Goal: Information Seeking & Learning: Learn about a topic

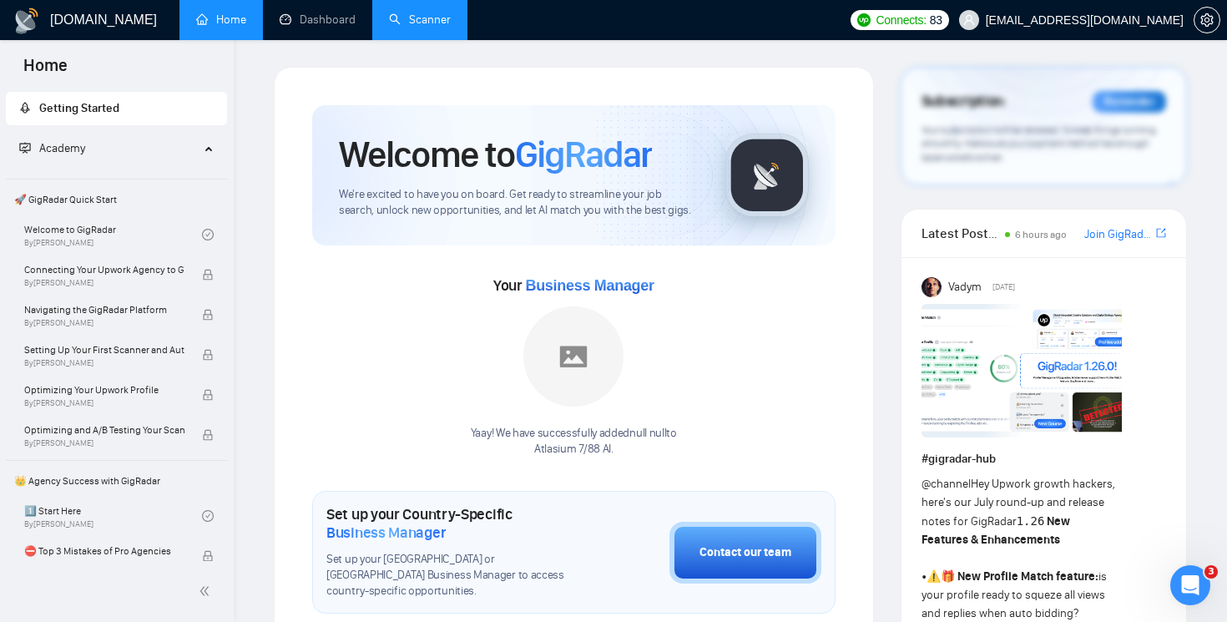
click at [429, 23] on link "Scanner" at bounding box center [420, 20] width 62 height 14
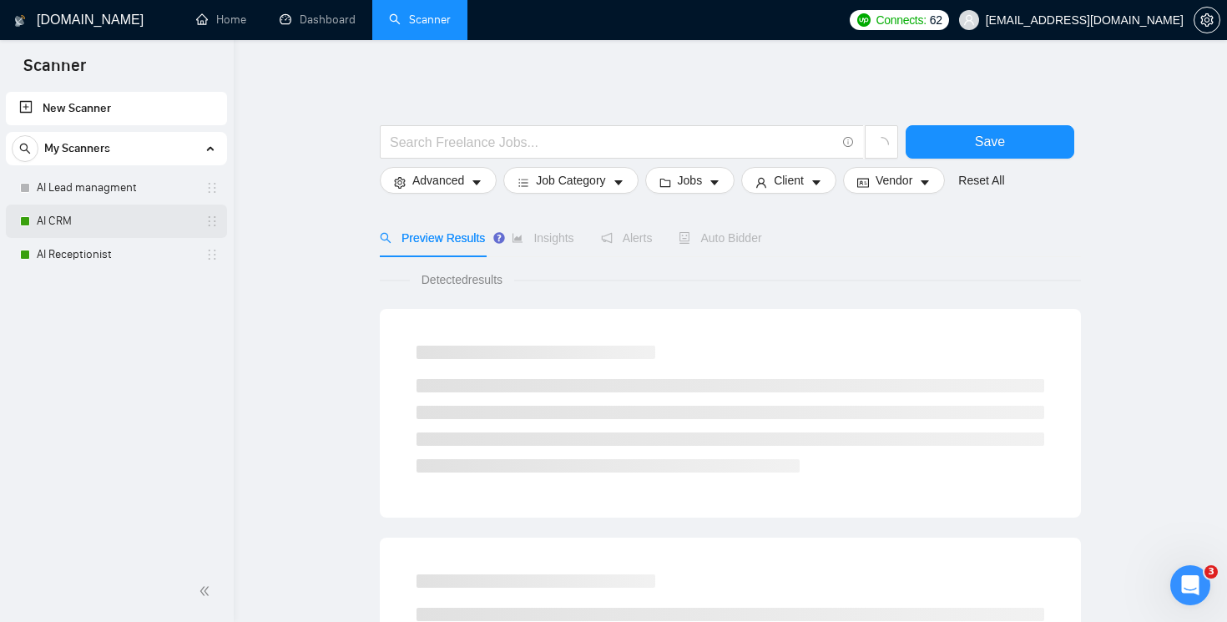
click at [68, 229] on link "AI CRM" at bounding box center [116, 220] width 159 height 33
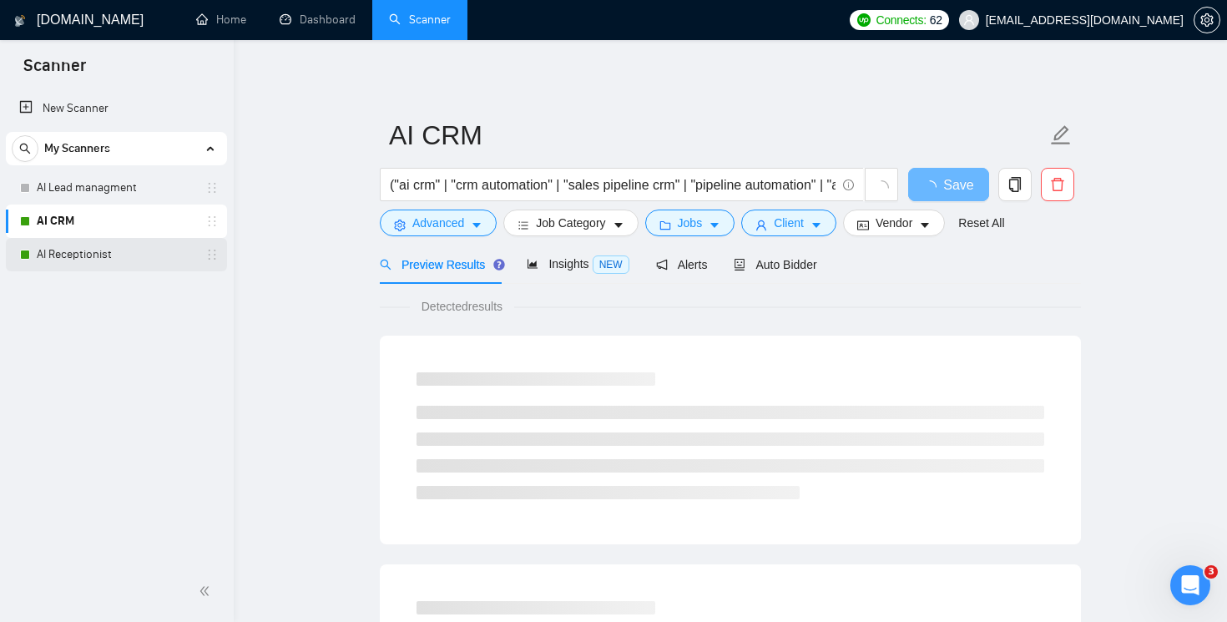
click at [89, 254] on link "AI Receptionist" at bounding box center [116, 254] width 159 height 33
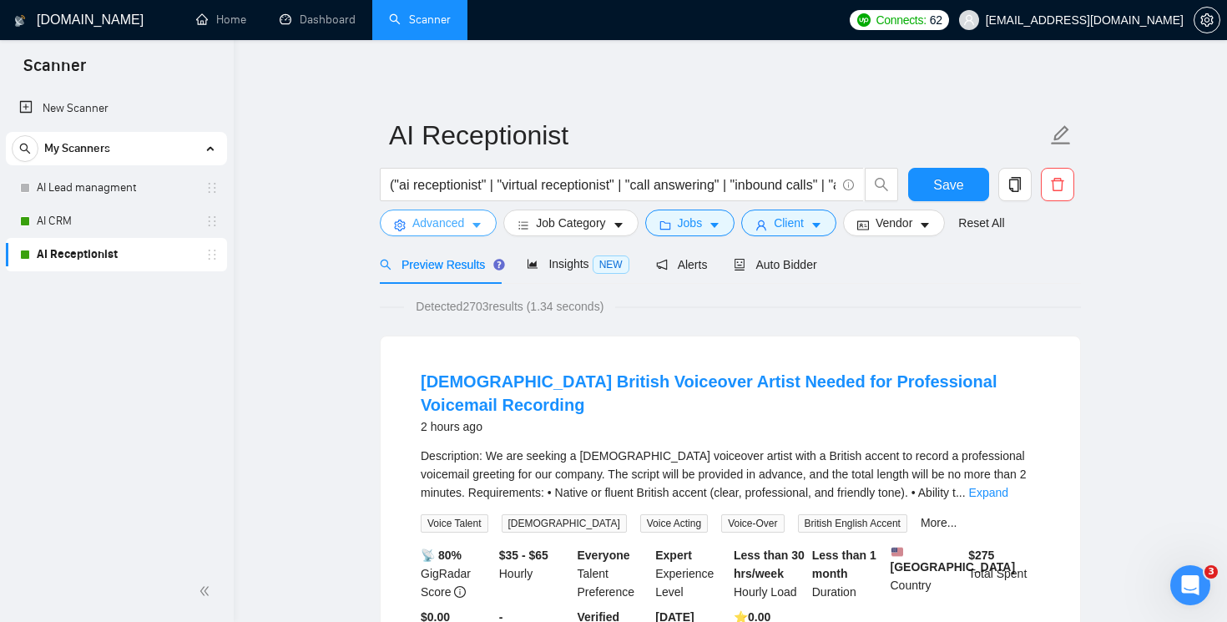
click at [487, 228] on button "Advanced" at bounding box center [438, 222] width 117 height 27
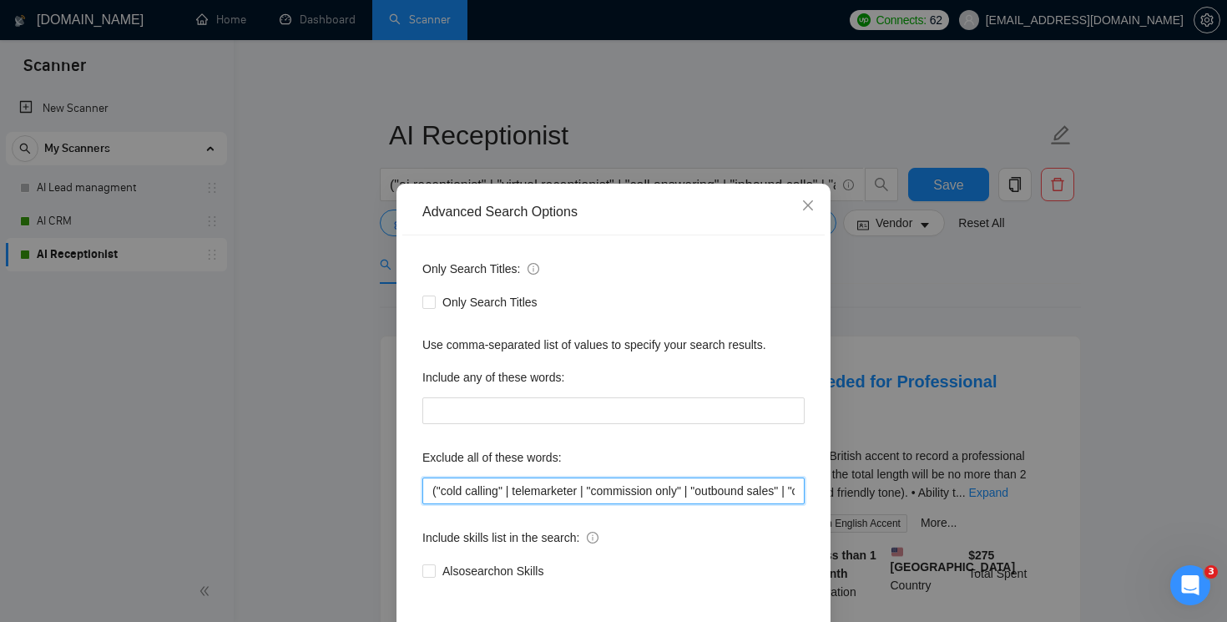
click at [645, 492] on input "("cold calling" | telemarketer | "commission only" | "outbound sales" | "call c…" at bounding box center [613, 490] width 382 height 27
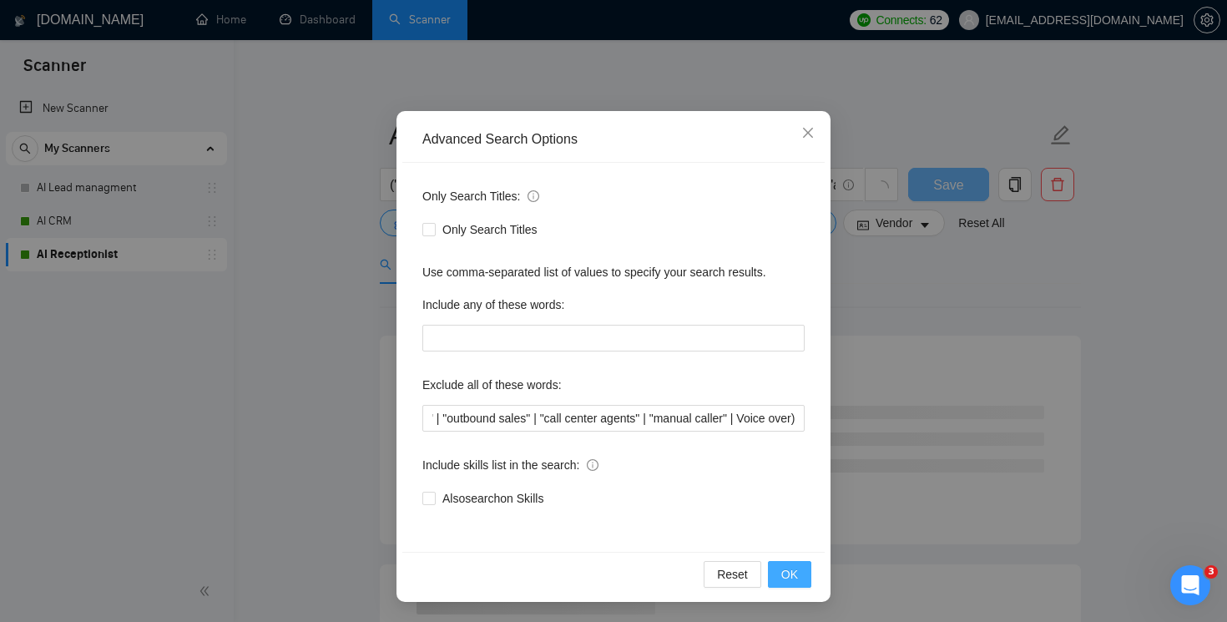
click at [790, 582] on span "OK" at bounding box center [789, 574] width 17 height 18
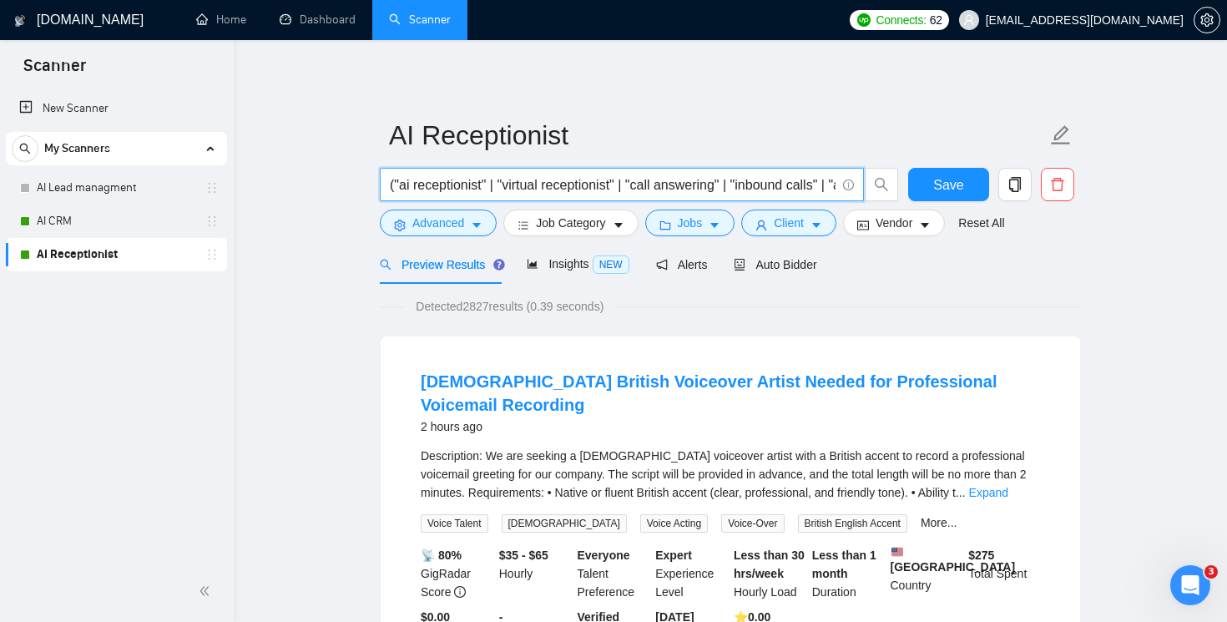
click at [588, 190] on input "("ai receptionist" | "virtual receptionist" | "call answering" | "inbound calls…" at bounding box center [613, 184] width 446 height 21
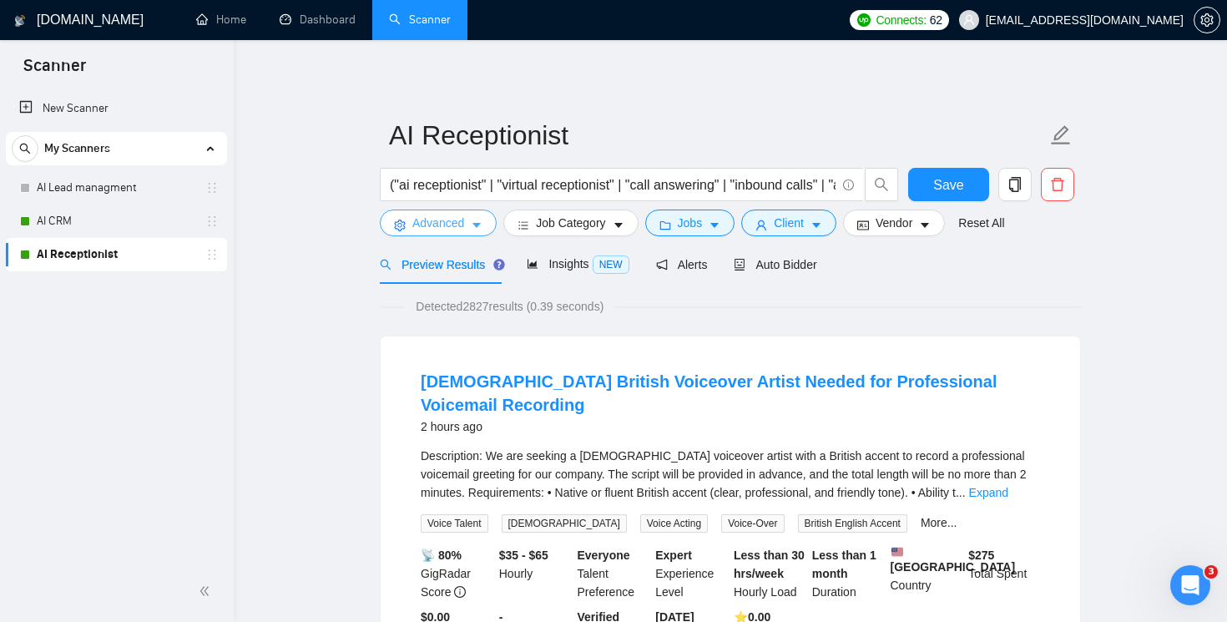
click at [464, 220] on span "Advanced" at bounding box center [438, 223] width 52 height 18
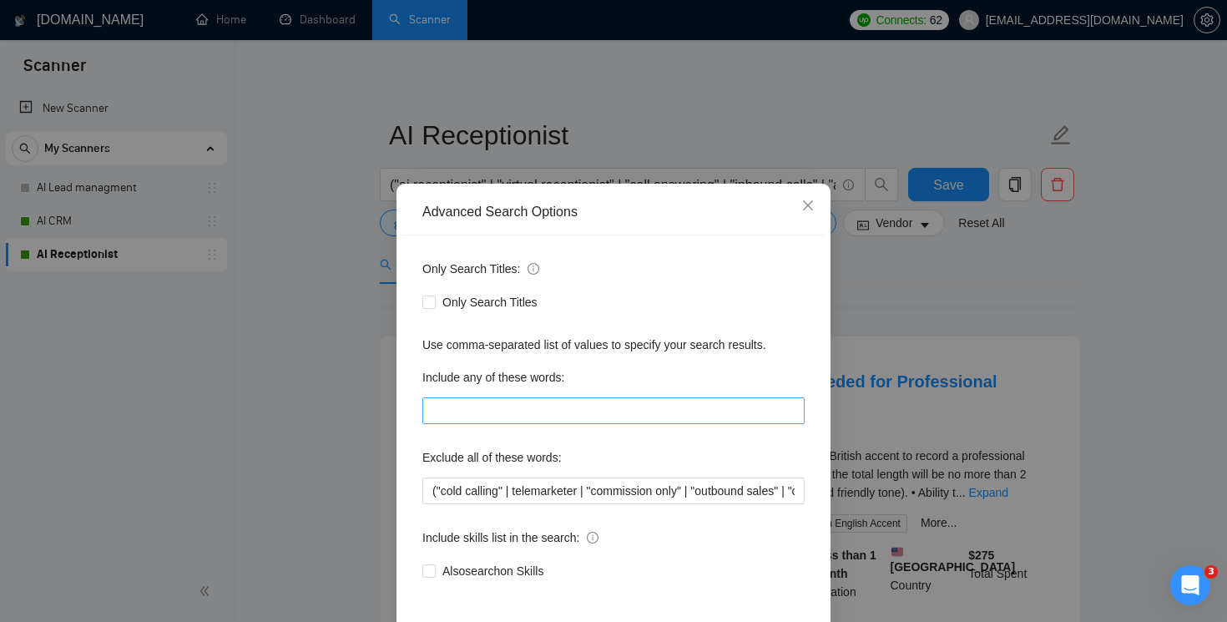
scroll to position [73, 0]
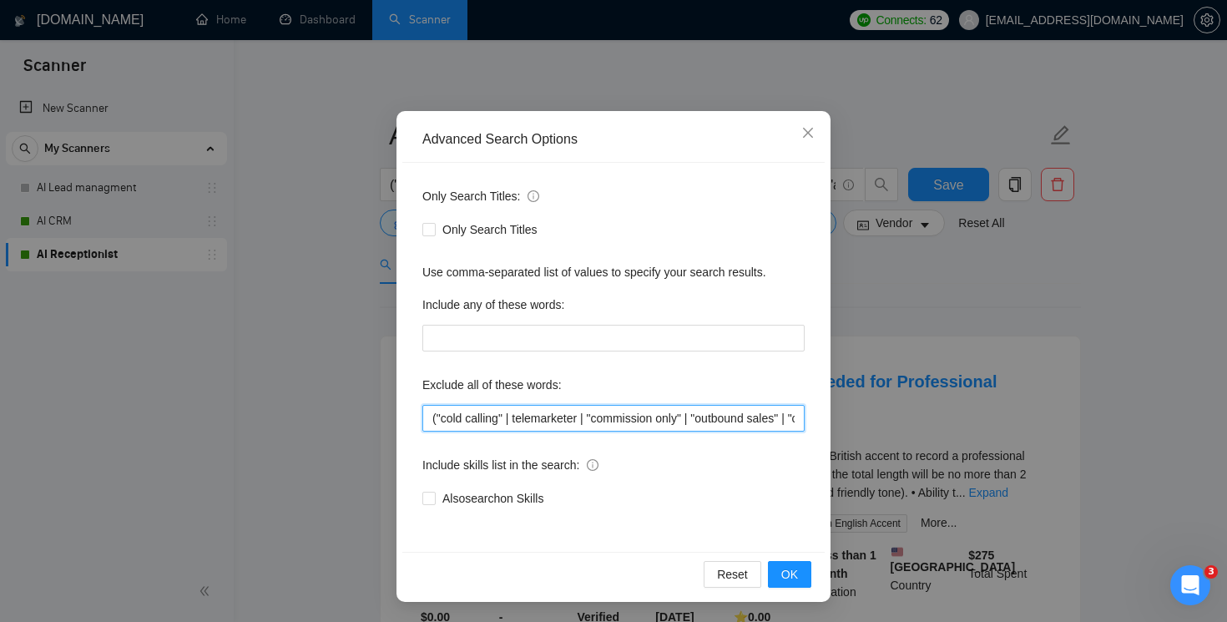
click at [565, 420] on input "("cold calling" | telemarketer | "commission only" | "outbound sales" | "call c…" at bounding box center [613, 418] width 382 height 27
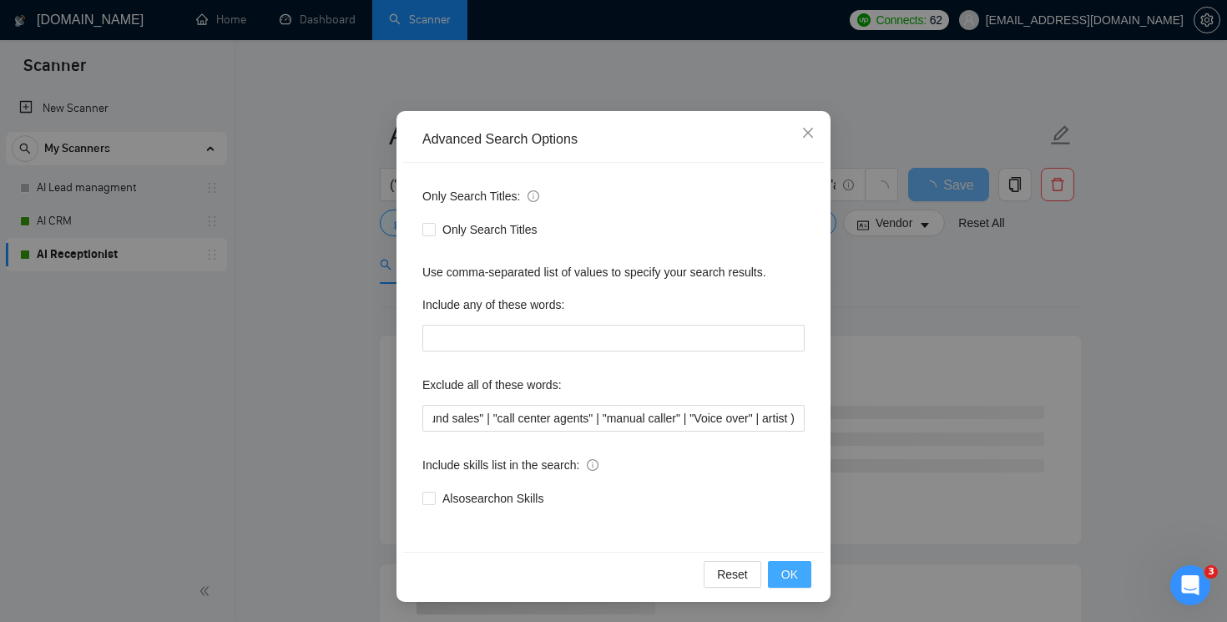
click at [789, 577] on span "OK" at bounding box center [789, 574] width 17 height 18
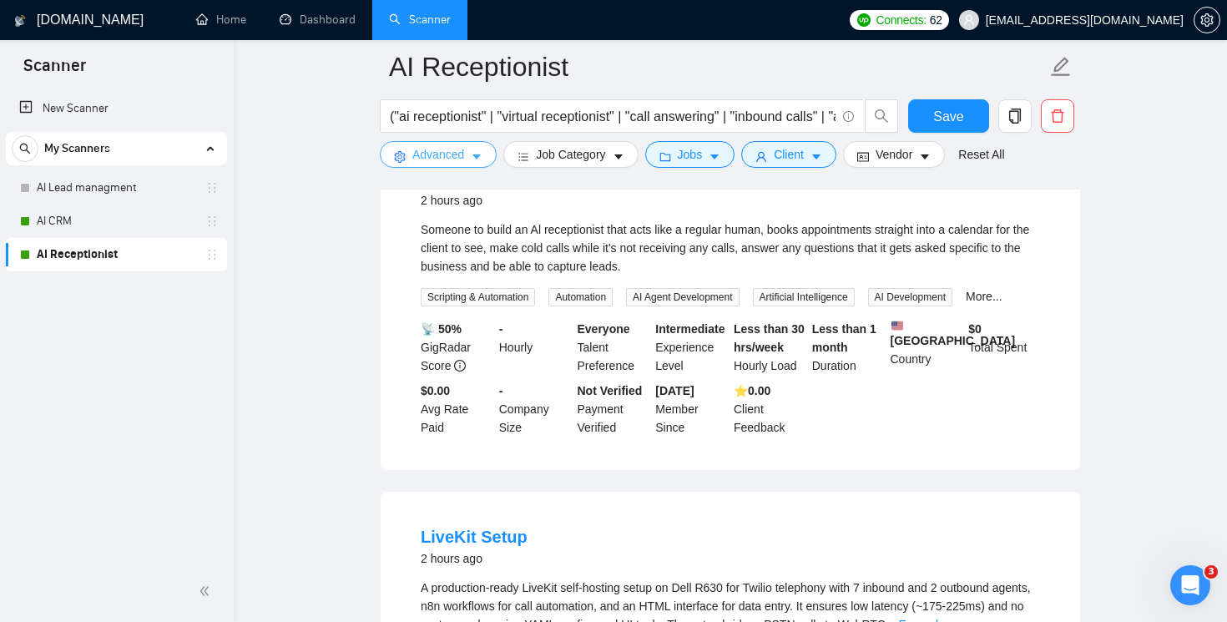
scroll to position [363, 0]
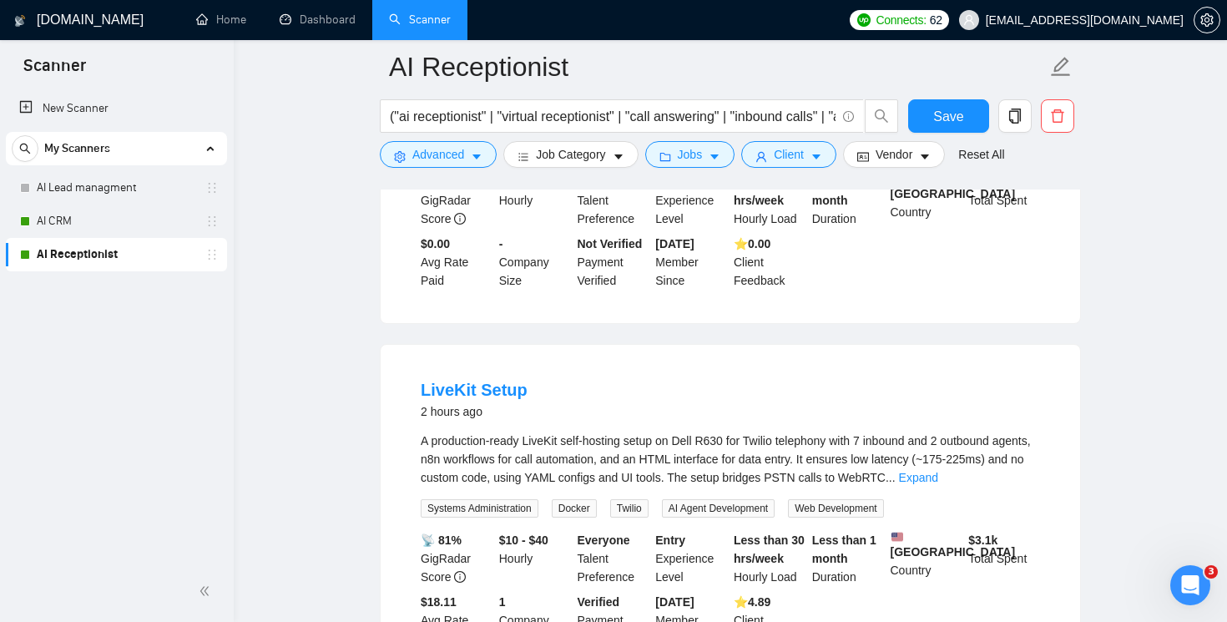
click at [545, 451] on div "A production-ready LiveKit self-hosting setup on Dell R630 for Twilio telephony…" at bounding box center [730, 458] width 619 height 55
copy div "LiveKit"
click at [490, 159] on button "Advanced" at bounding box center [438, 154] width 117 height 27
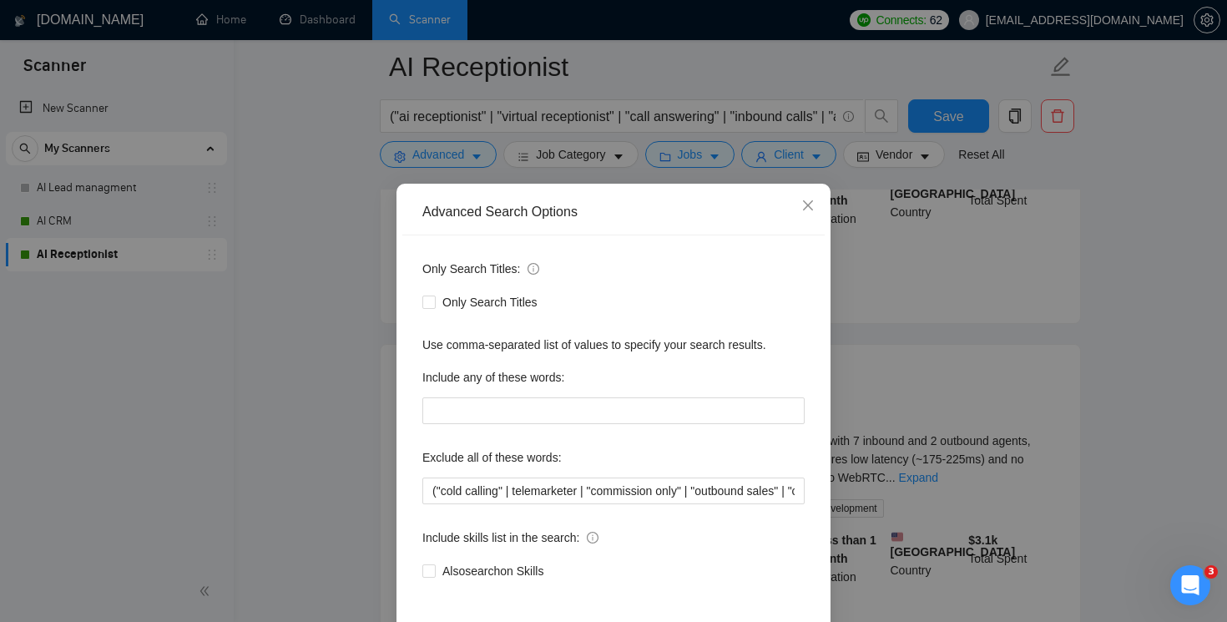
scroll to position [73, 0]
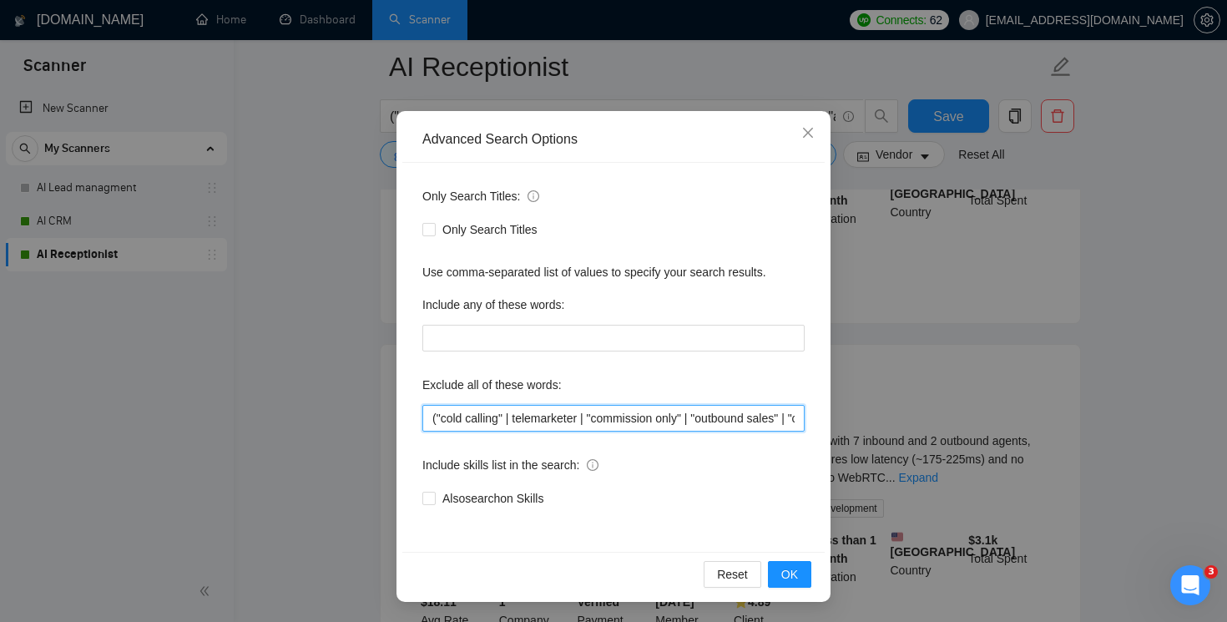
click at [602, 410] on input "("cold calling" | telemarketer | "commission only" | "outbound sales" | "call c…" at bounding box center [613, 418] width 382 height 27
paste input "livekit"
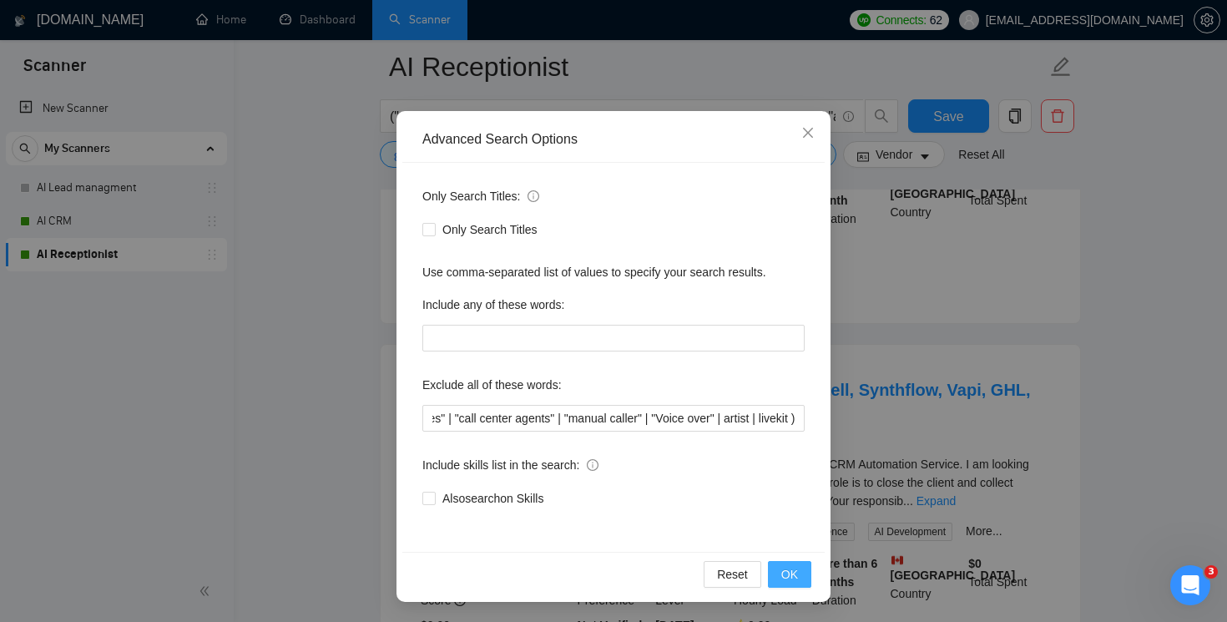
click at [806, 578] on button "OK" at bounding box center [789, 574] width 43 height 27
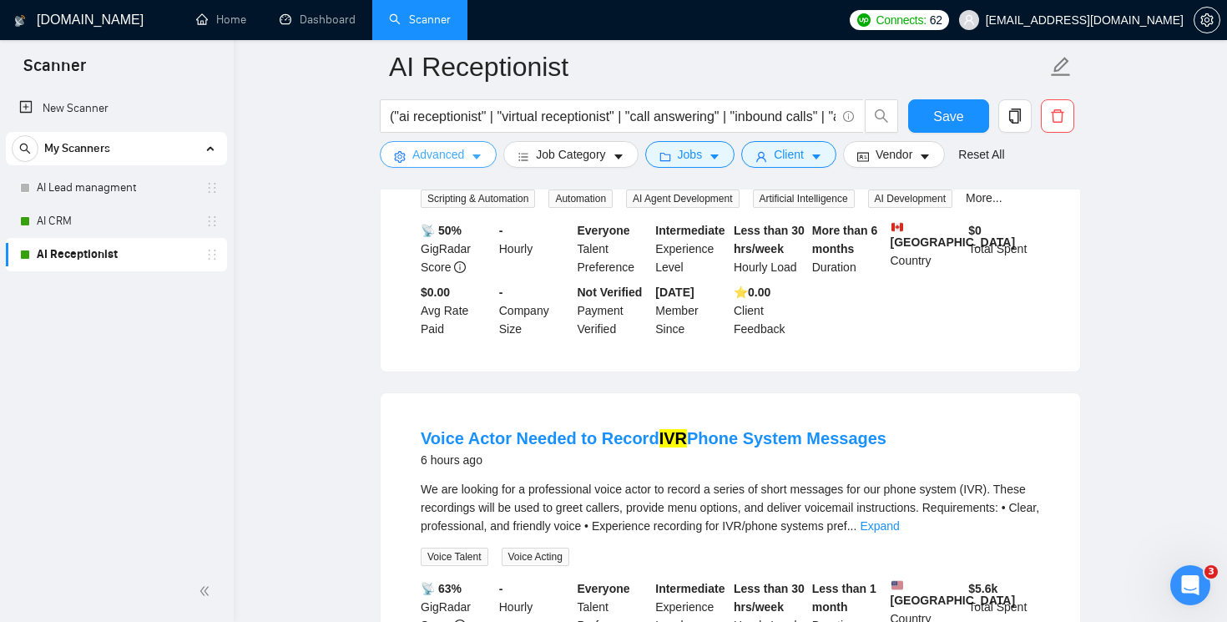
scroll to position [683, 0]
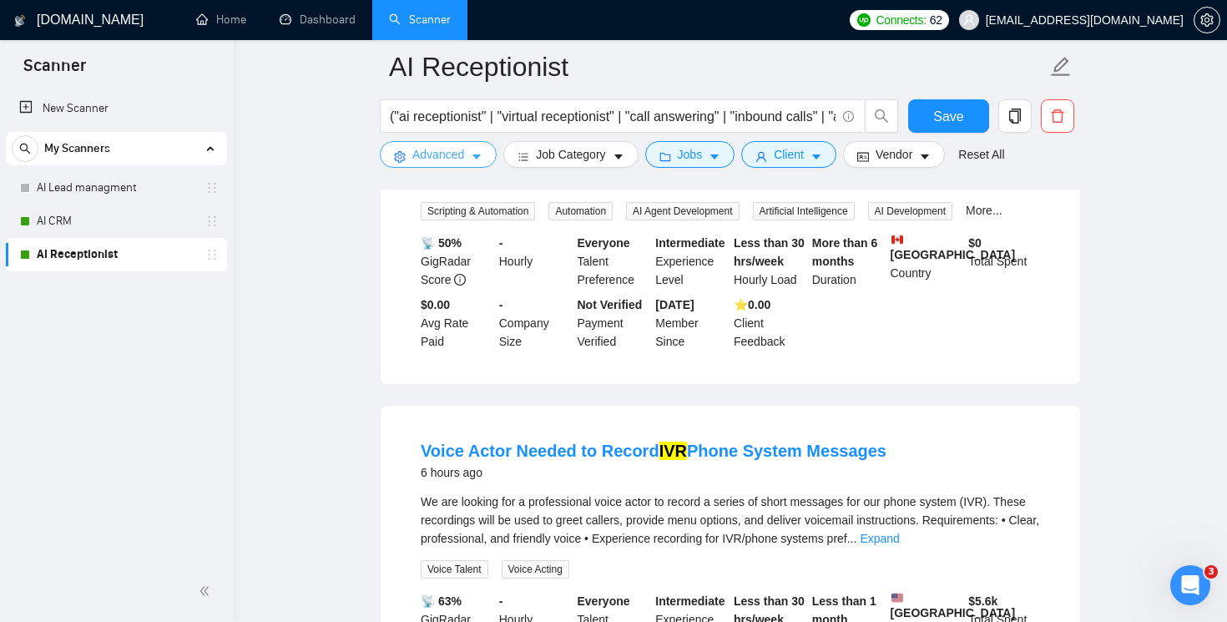
click at [468, 159] on button "Advanced" at bounding box center [438, 154] width 117 height 27
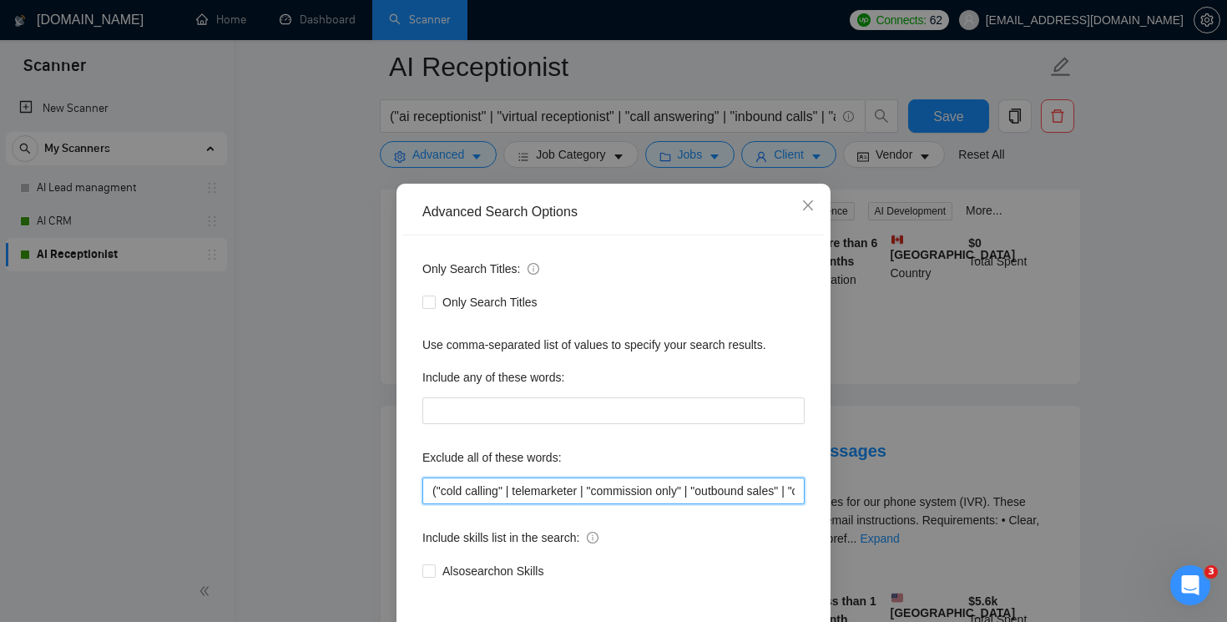
click at [578, 494] on input "("cold calling" | telemarketer | "commission only" | "outbound sales" | "call c…" at bounding box center [613, 490] width 382 height 27
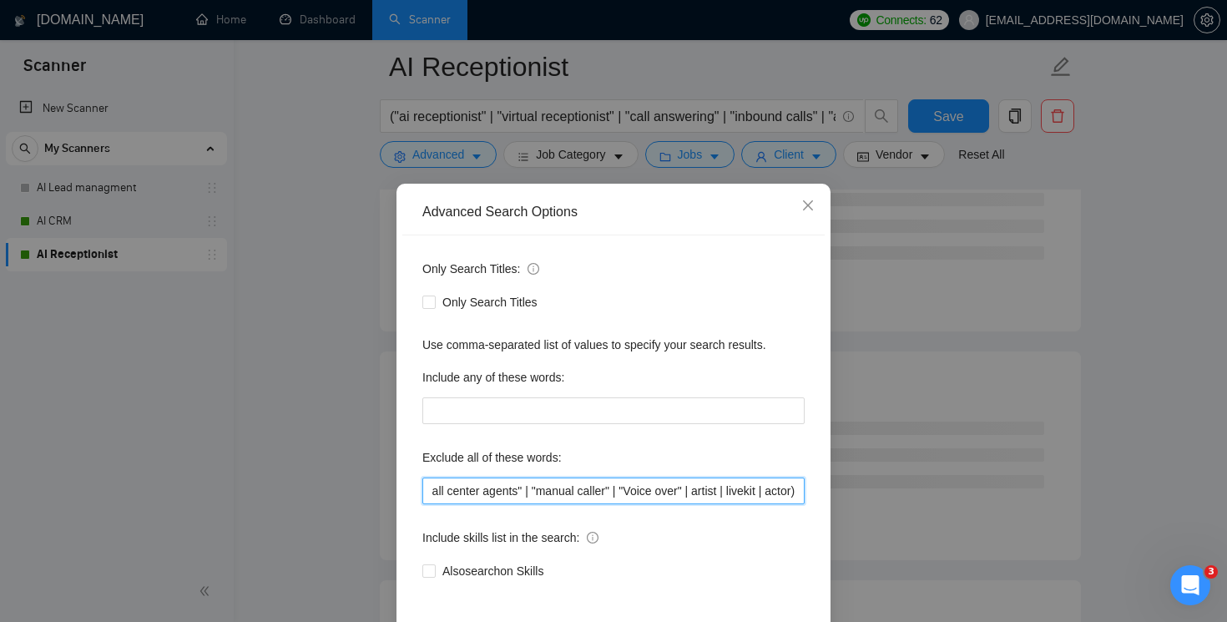
scroll to position [73, 0]
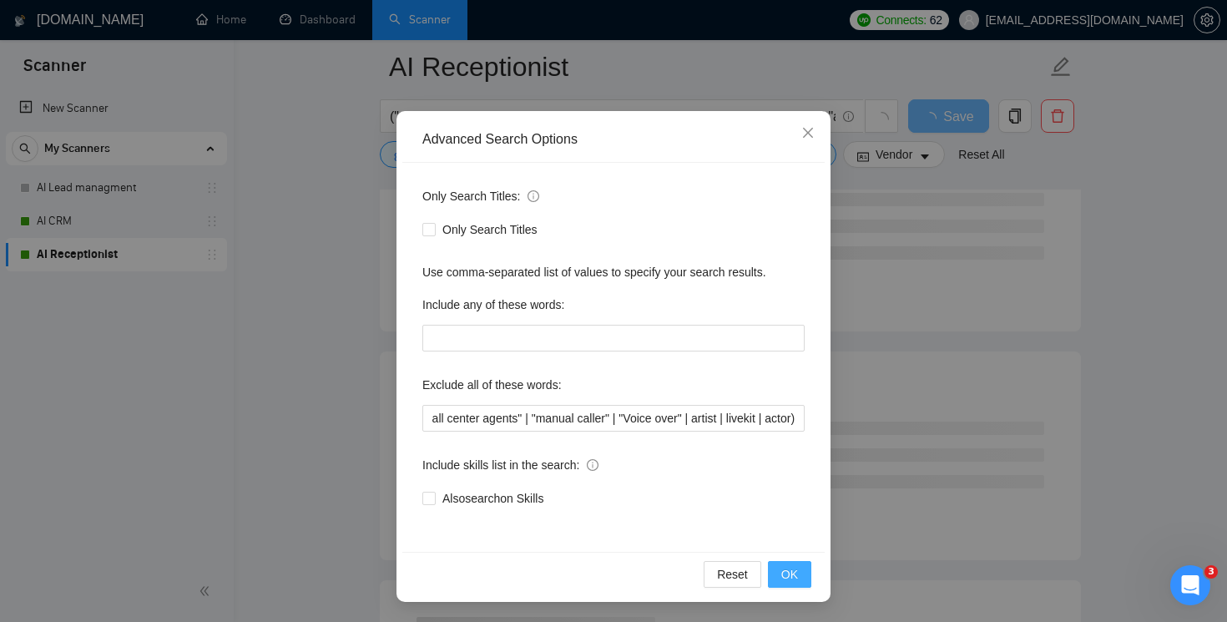
click at [787, 581] on span "OK" at bounding box center [789, 574] width 17 height 18
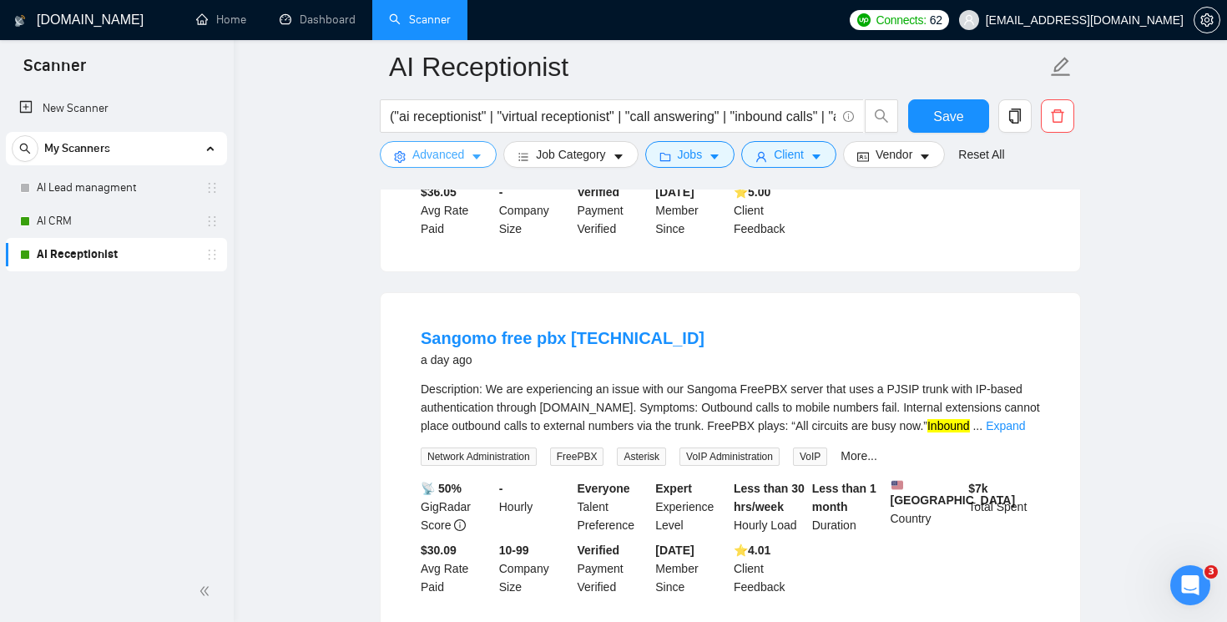
scroll to position [1534, 0]
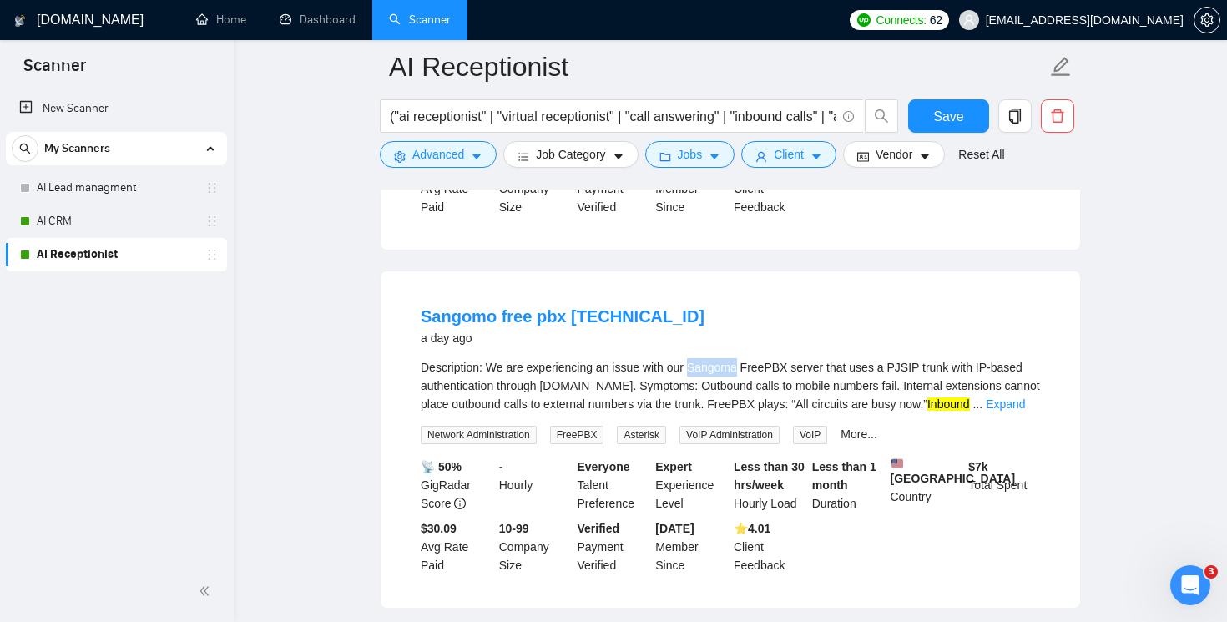
drag, startPoint x: 696, startPoint y: 401, endPoint x: 744, endPoint y: 402, distance: 47.6
click at [744, 402] on div "Description: We are experiencing an issue with our Sangoma FreePBX server that …" at bounding box center [730, 385] width 619 height 55
copy div "Sangoma"
click at [467, 150] on button "Advanced" at bounding box center [438, 154] width 117 height 27
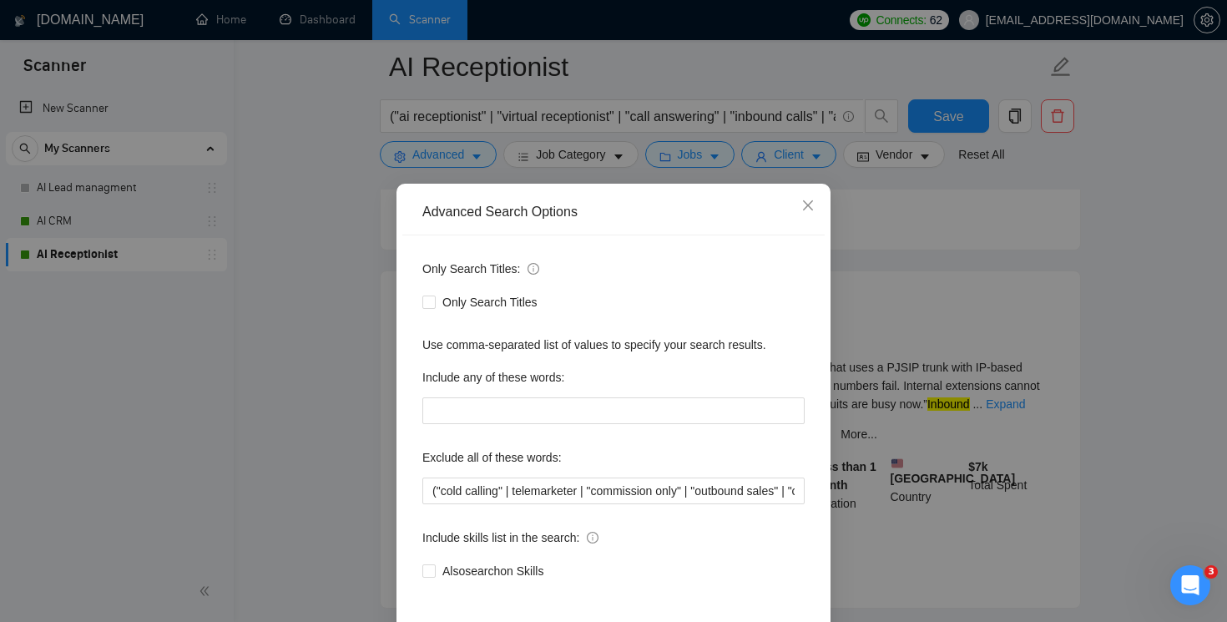
scroll to position [68, 0]
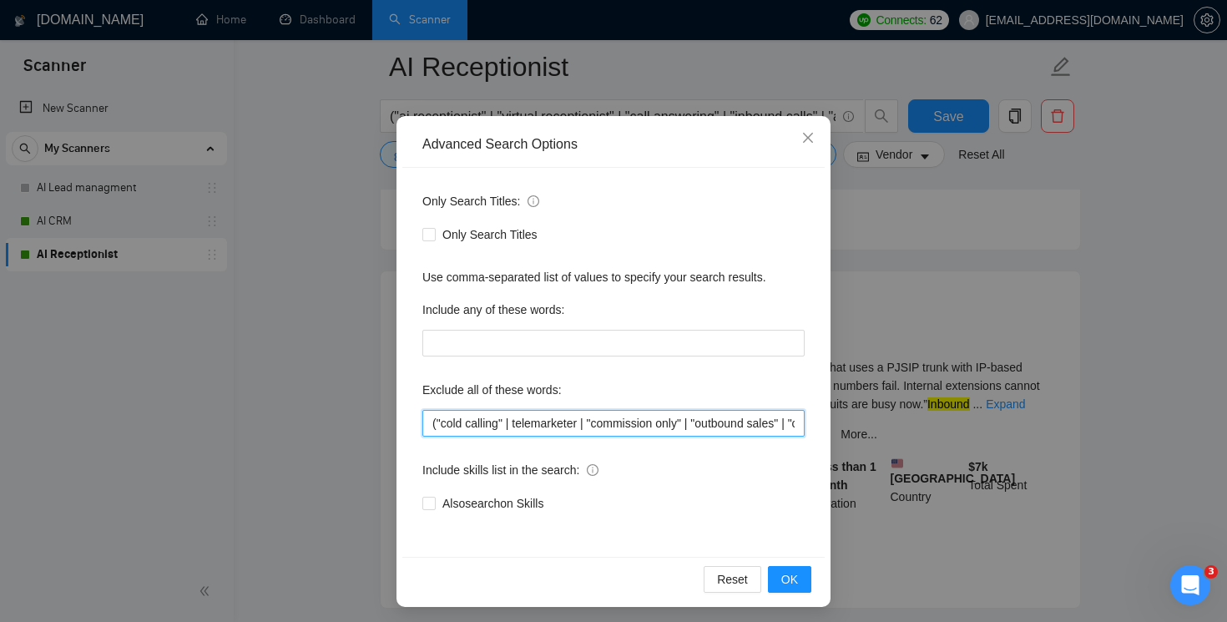
click at [438, 422] on input "("cold calling" | telemarketer | "commission only" | "outbound sales" | "call c…" at bounding box center [613, 423] width 382 height 27
paste input "Sangoma"
type input "(Sangoma | "cold calling" | telemarketer | "commission only" | "outbound sales"…"
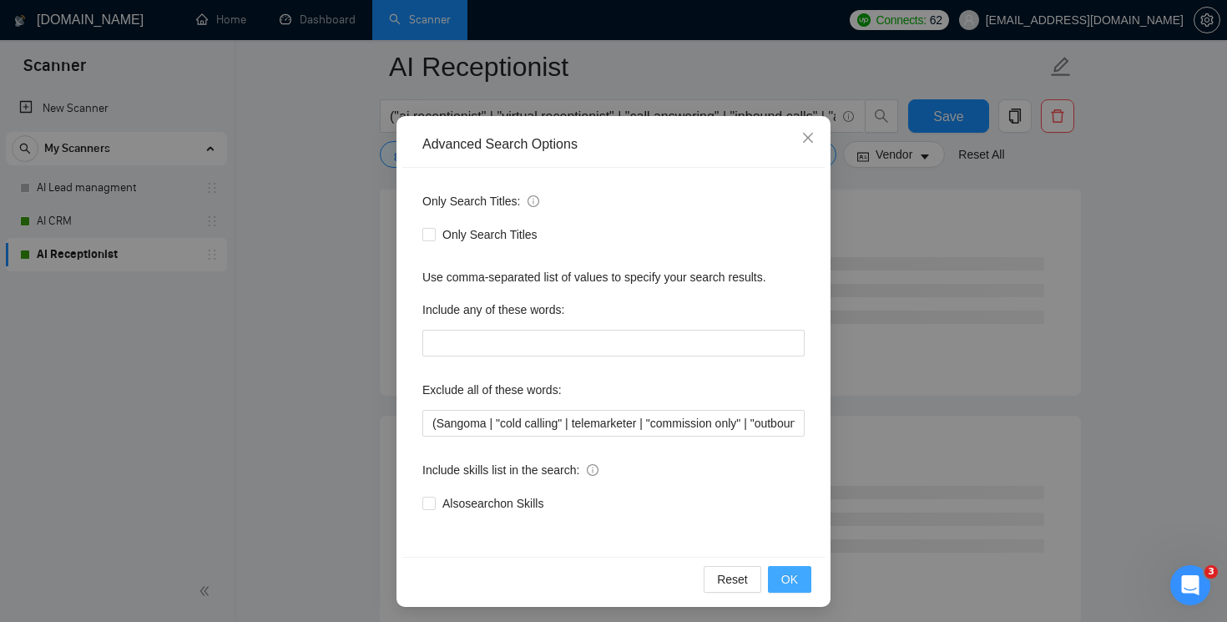
click at [802, 580] on button "OK" at bounding box center [789, 579] width 43 height 27
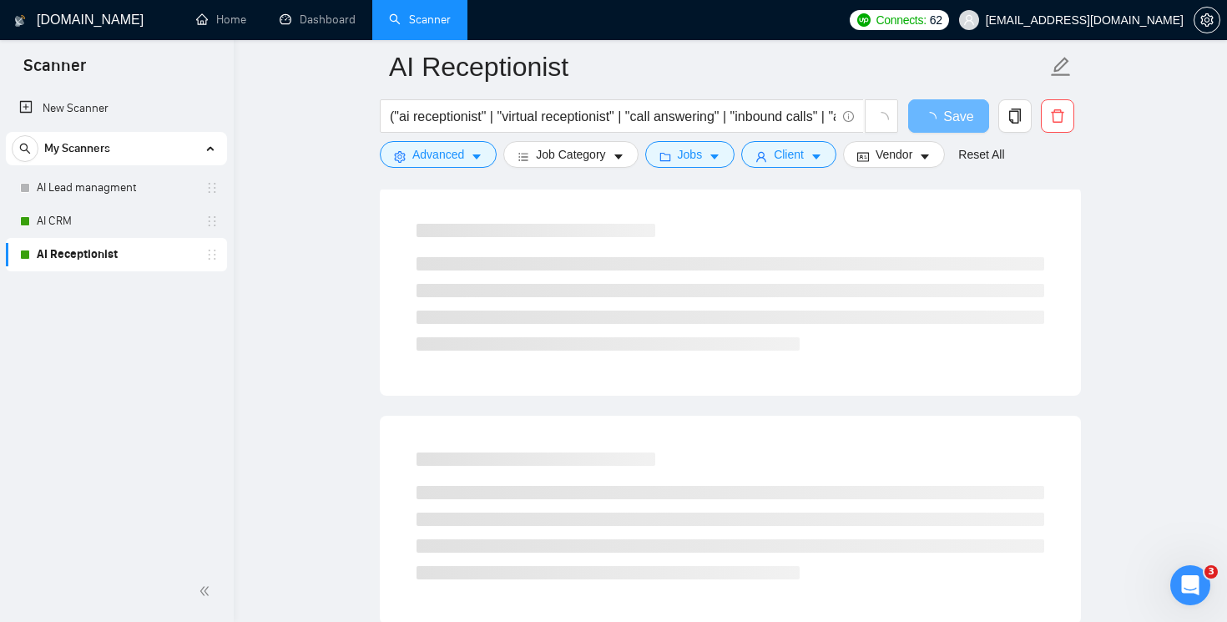
scroll to position [0, 0]
